Goal: Information Seeking & Learning: Check status

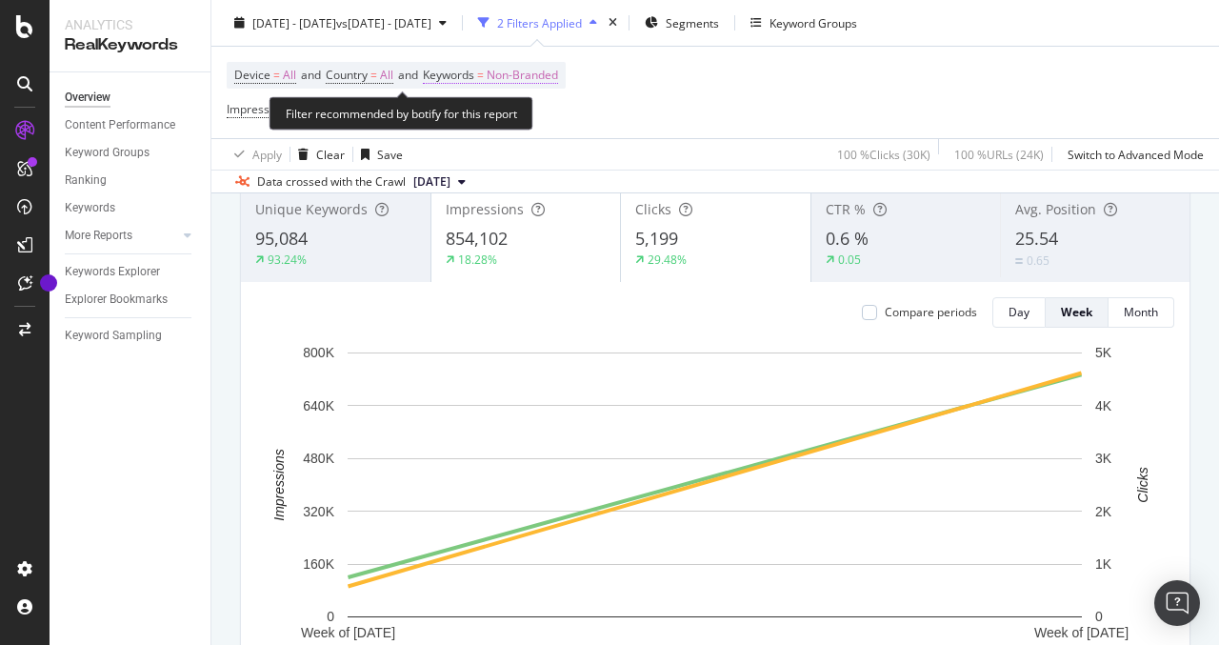
scroll to position [137, 0]
